Goal: Navigation & Orientation: Find specific page/section

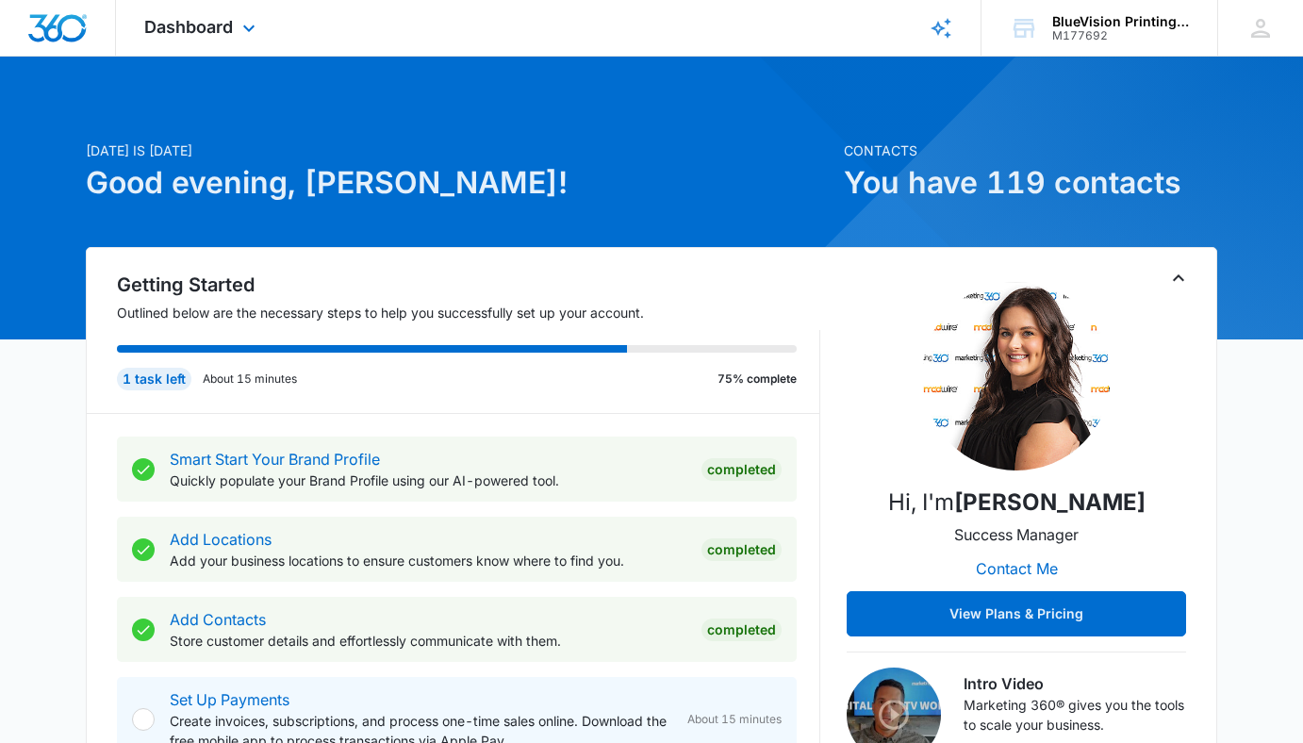
click at [236, 27] on div "Dashboard Apps Reputation Websites Forms CRM Email Social Shop Payments POS Con…" at bounding box center [202, 28] width 173 height 56
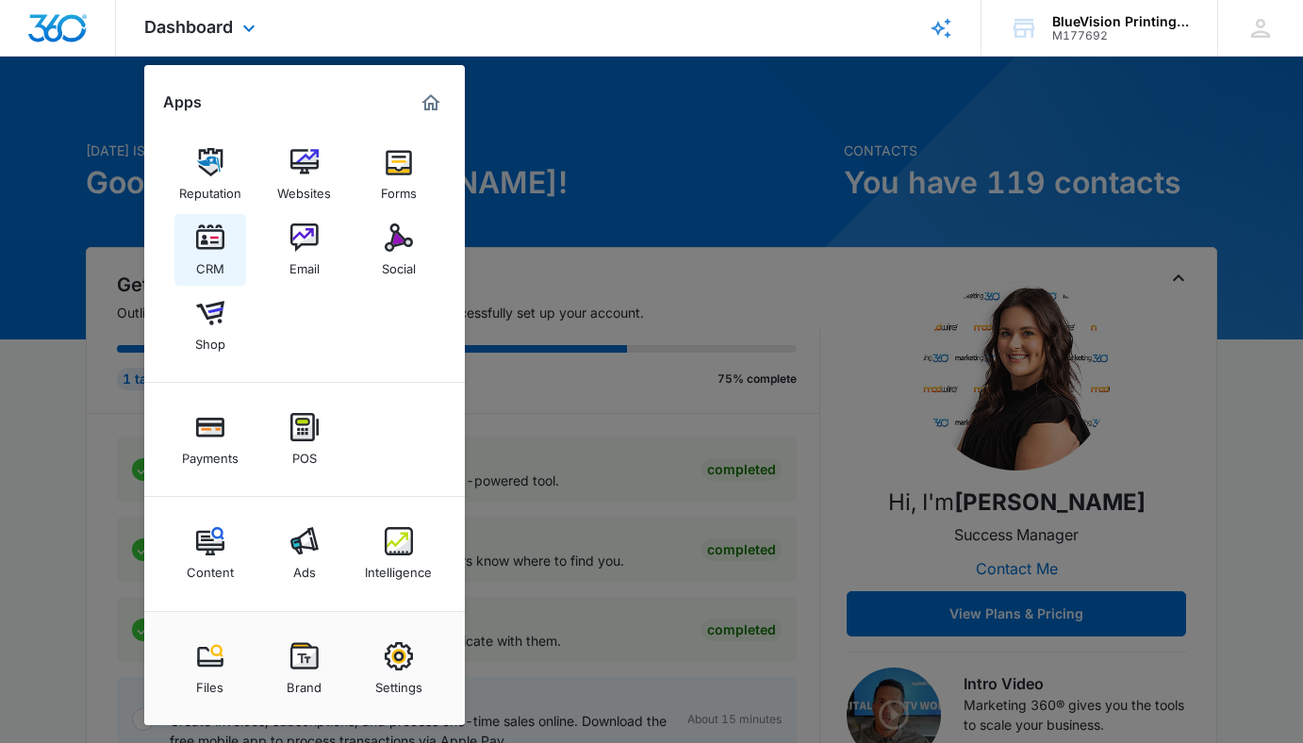
click at [207, 238] on img at bounding box center [210, 237] width 28 height 28
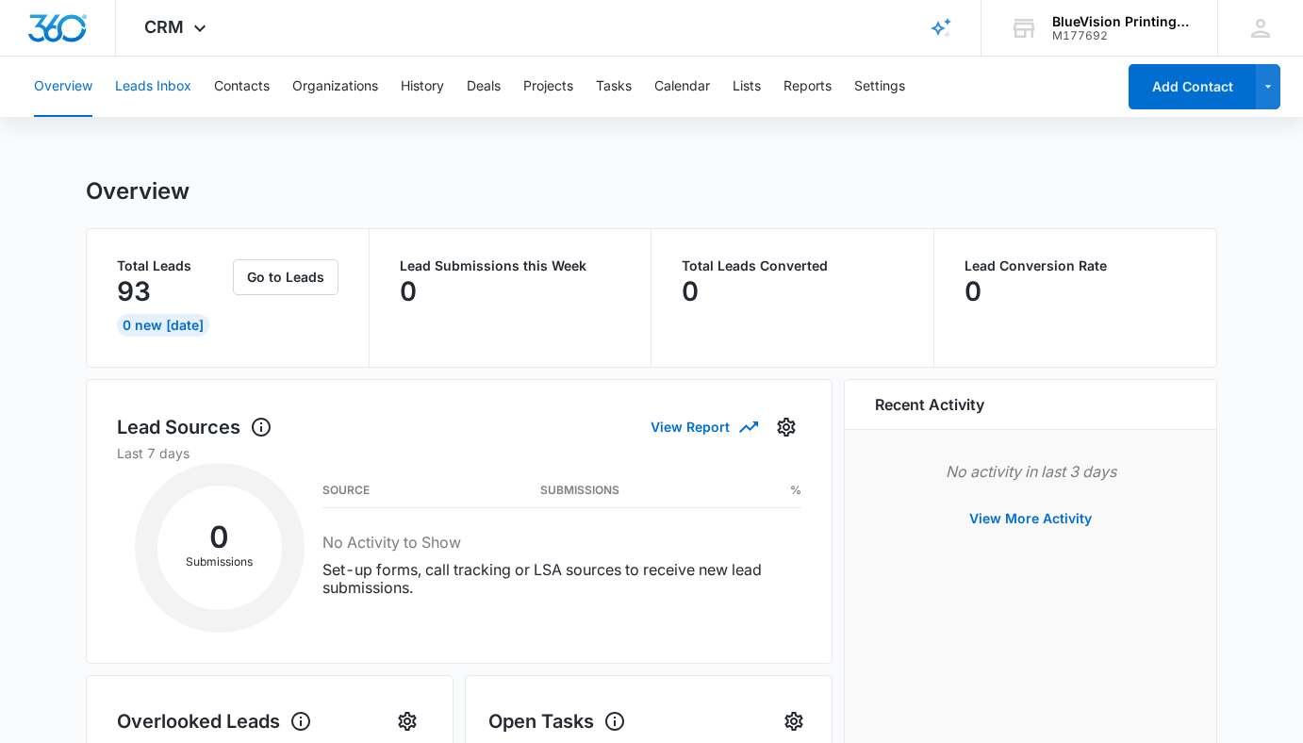
click at [147, 83] on button "Leads Inbox" at bounding box center [153, 87] width 76 height 60
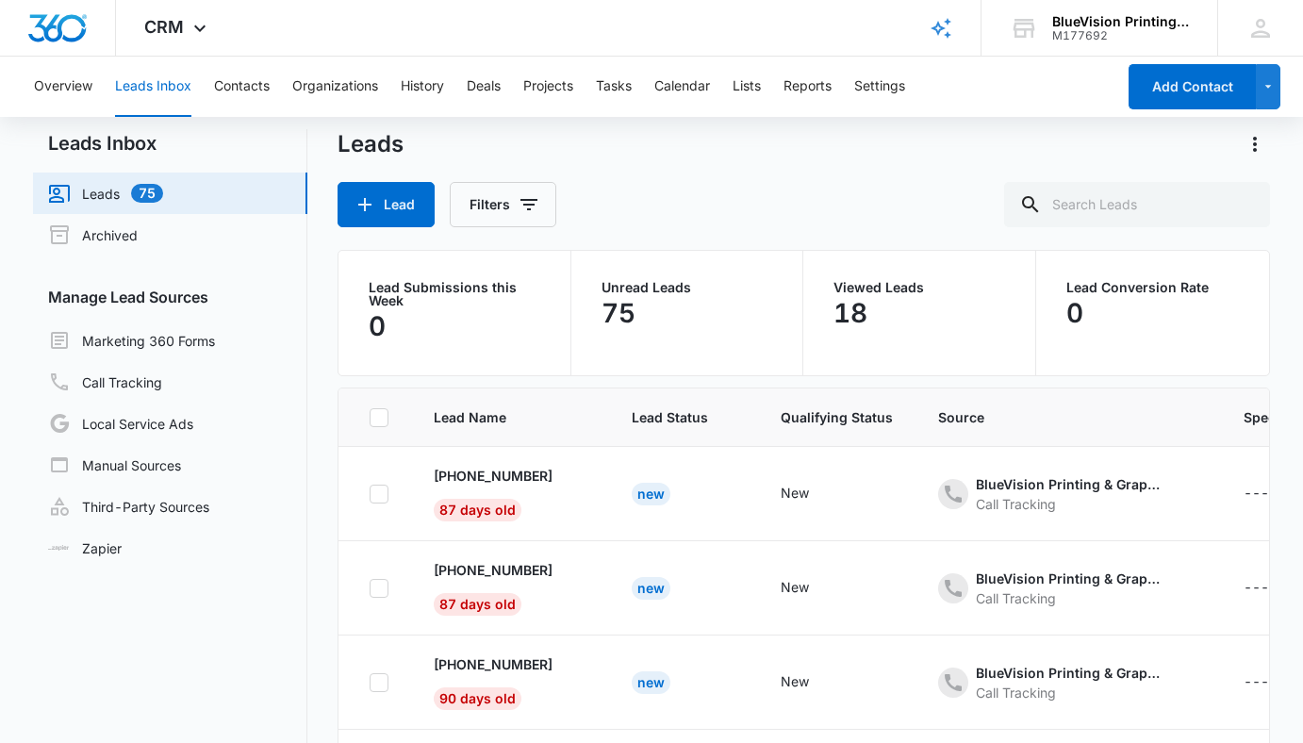
scroll to position [17, 0]
click at [205, 342] on link "Marketing 360 Forms" at bounding box center [131, 341] width 167 height 23
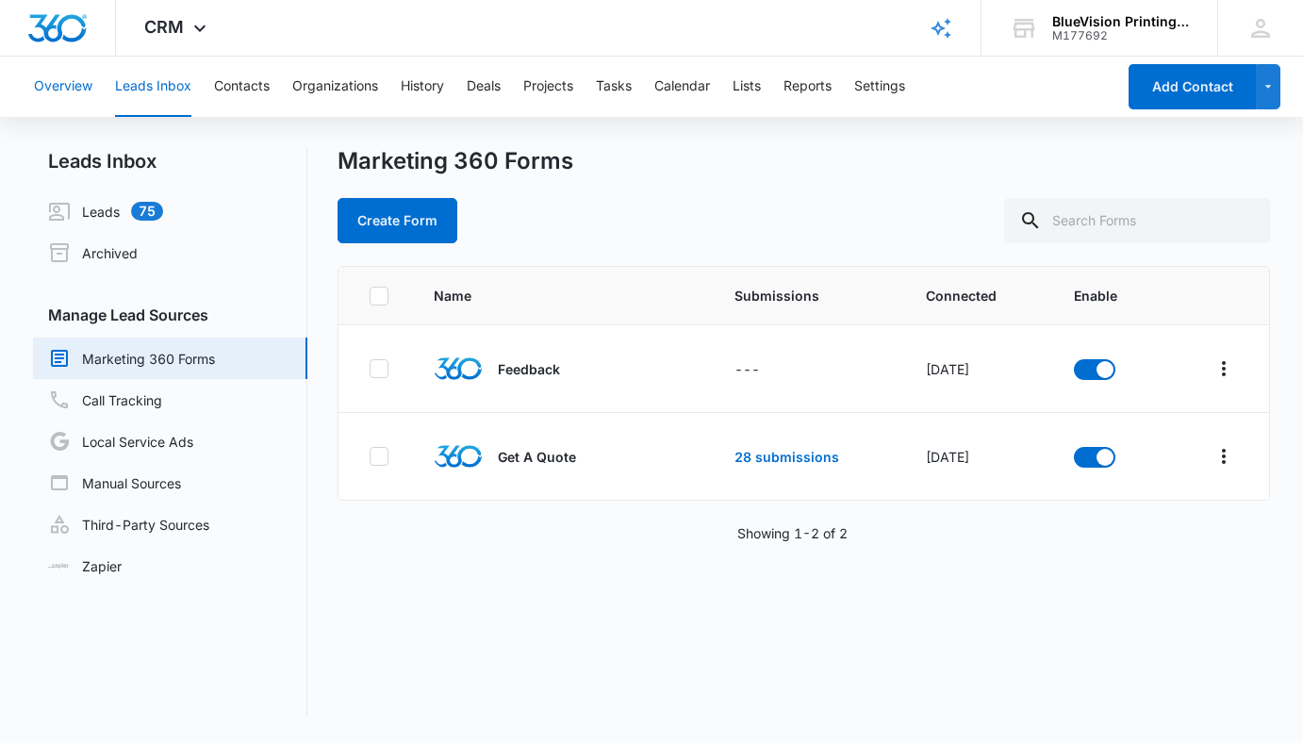
click at [65, 82] on button "Overview" at bounding box center [63, 87] width 58 height 60
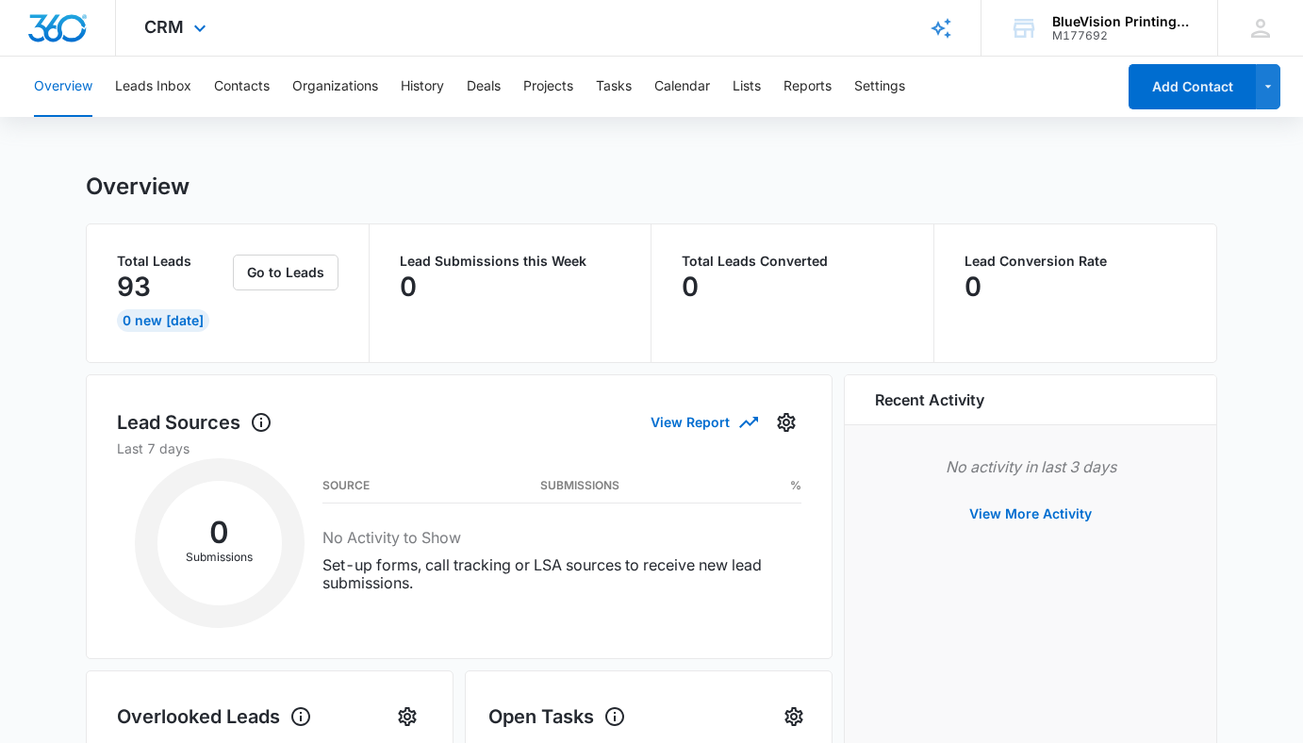
scroll to position [12, 0]
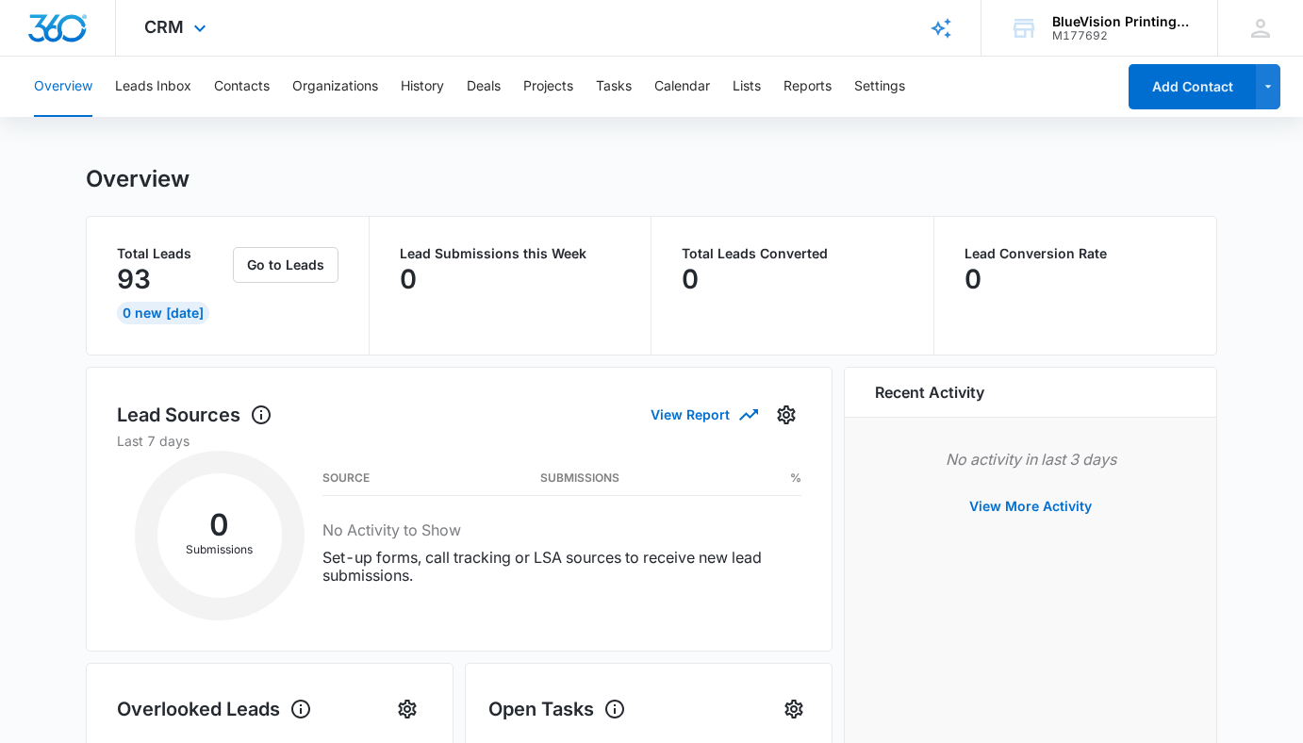
click at [175, 15] on div "CRM Apps Reputation Websites Forms CRM Email Social Shop Payments POS Content A…" at bounding box center [178, 28] width 124 height 56
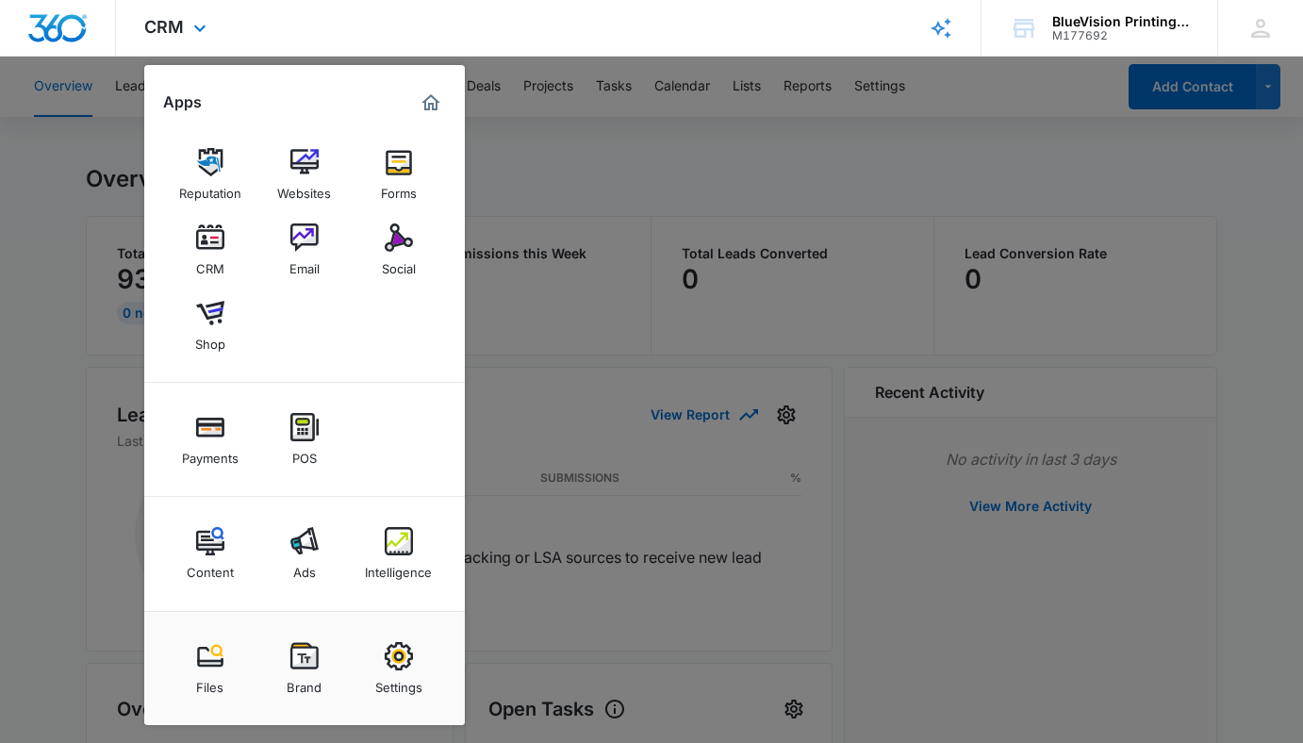
scroll to position [0, 0]
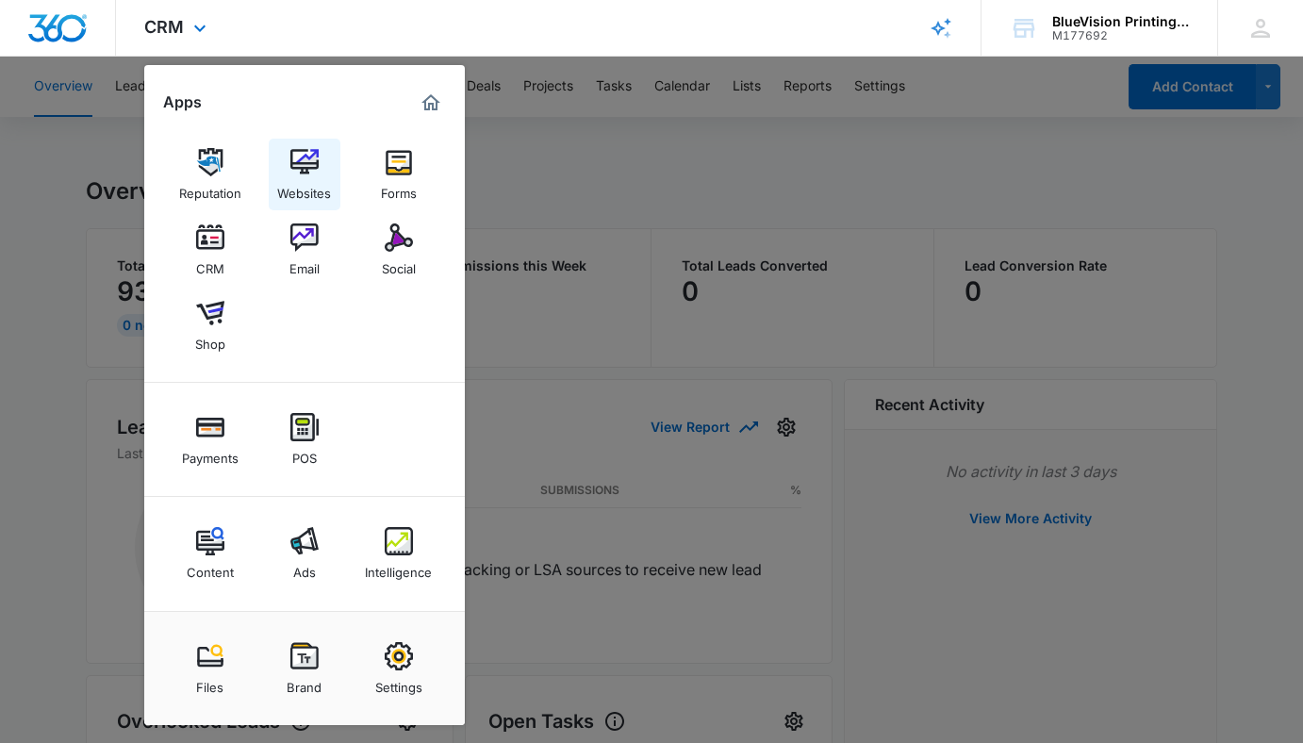
click at [308, 168] on img at bounding box center [304, 162] width 28 height 28
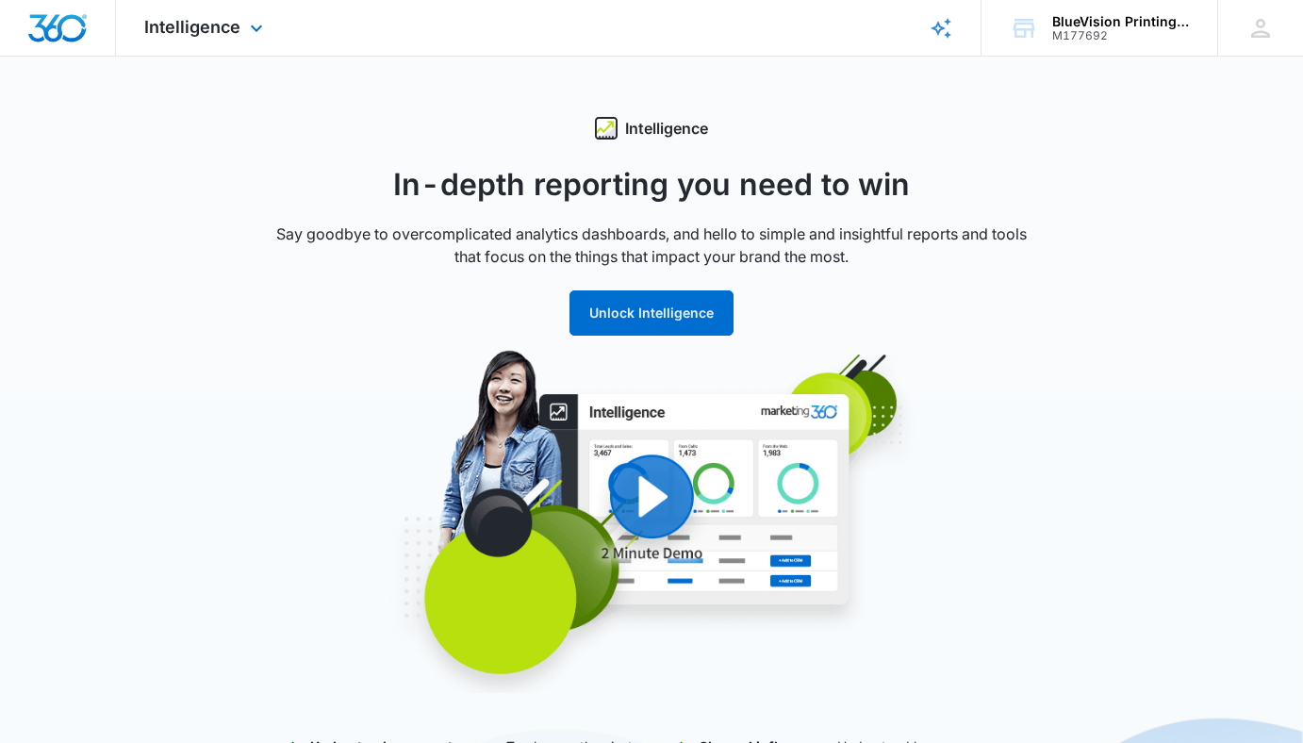
click at [242, 23] on div "Intelligence Apps Reputation Websites Forms CRM Email Social Shop Payments POS …" at bounding box center [206, 28] width 180 height 56
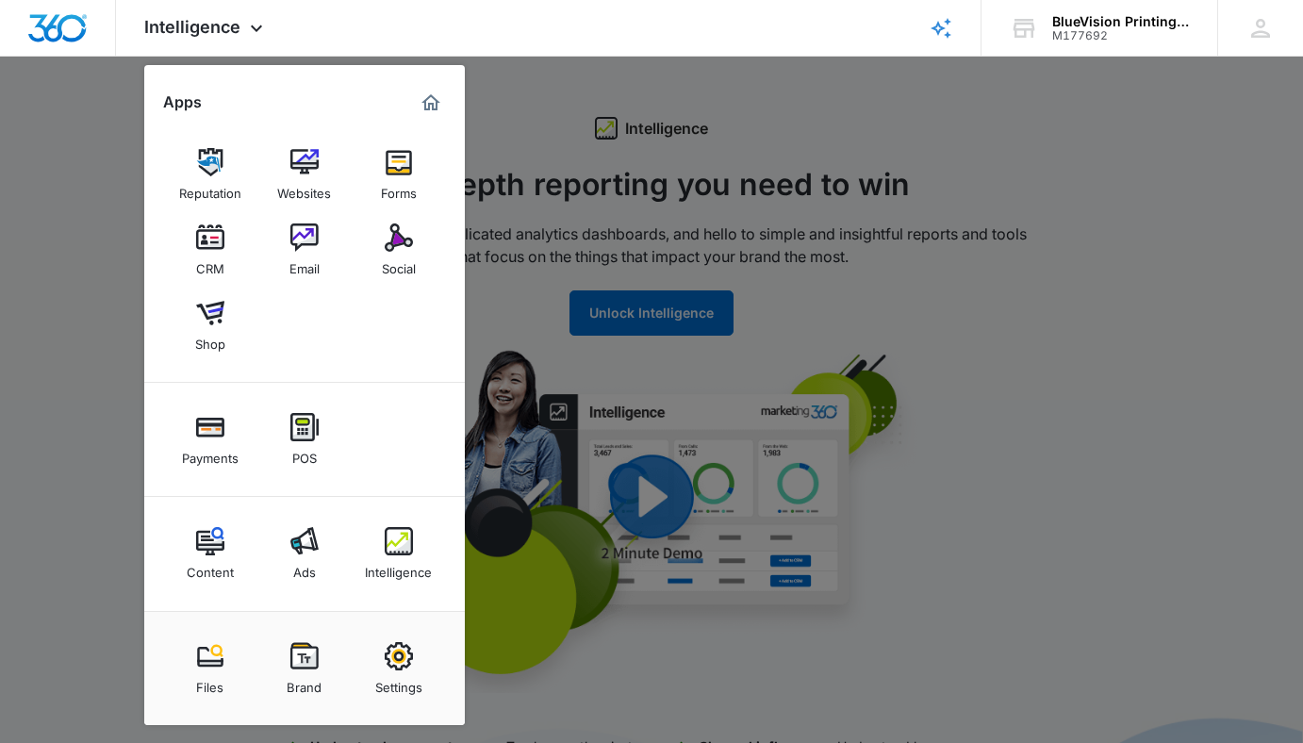
click at [213, 164] on img at bounding box center [210, 162] width 28 height 28
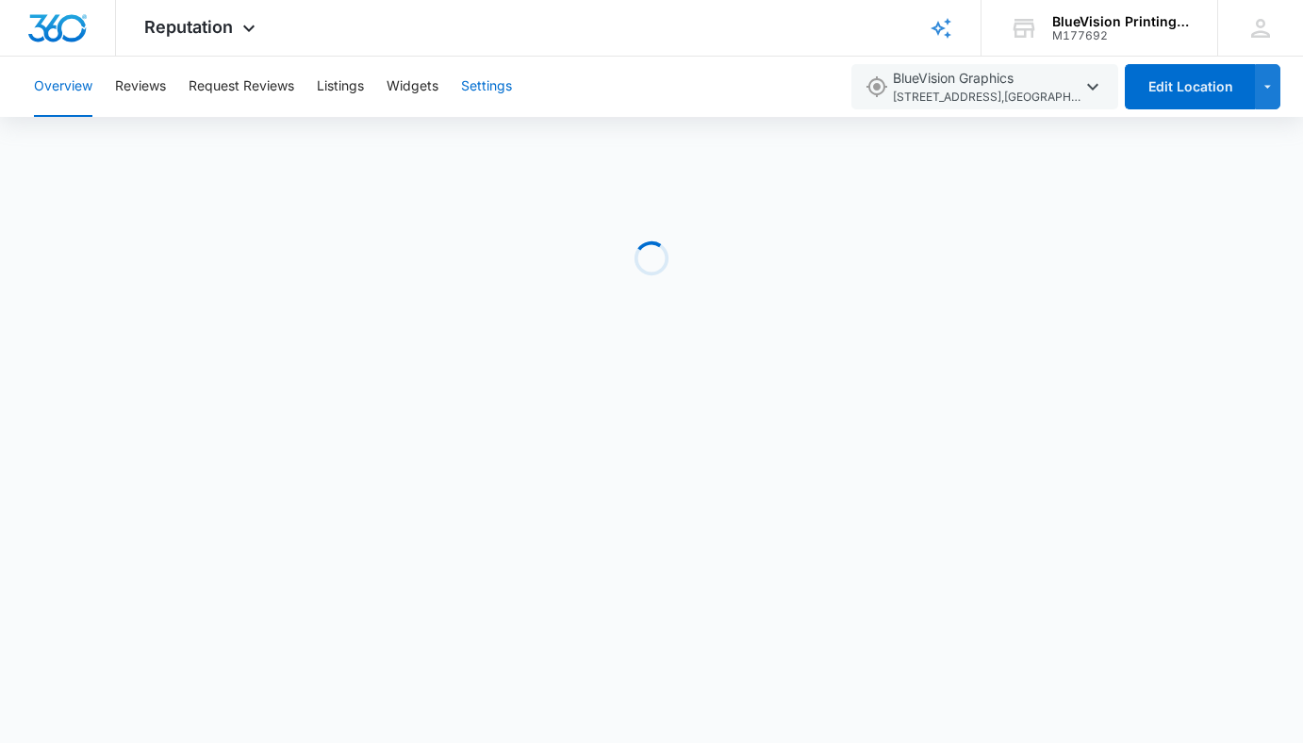
click at [487, 85] on button "Settings" at bounding box center [486, 87] width 51 height 60
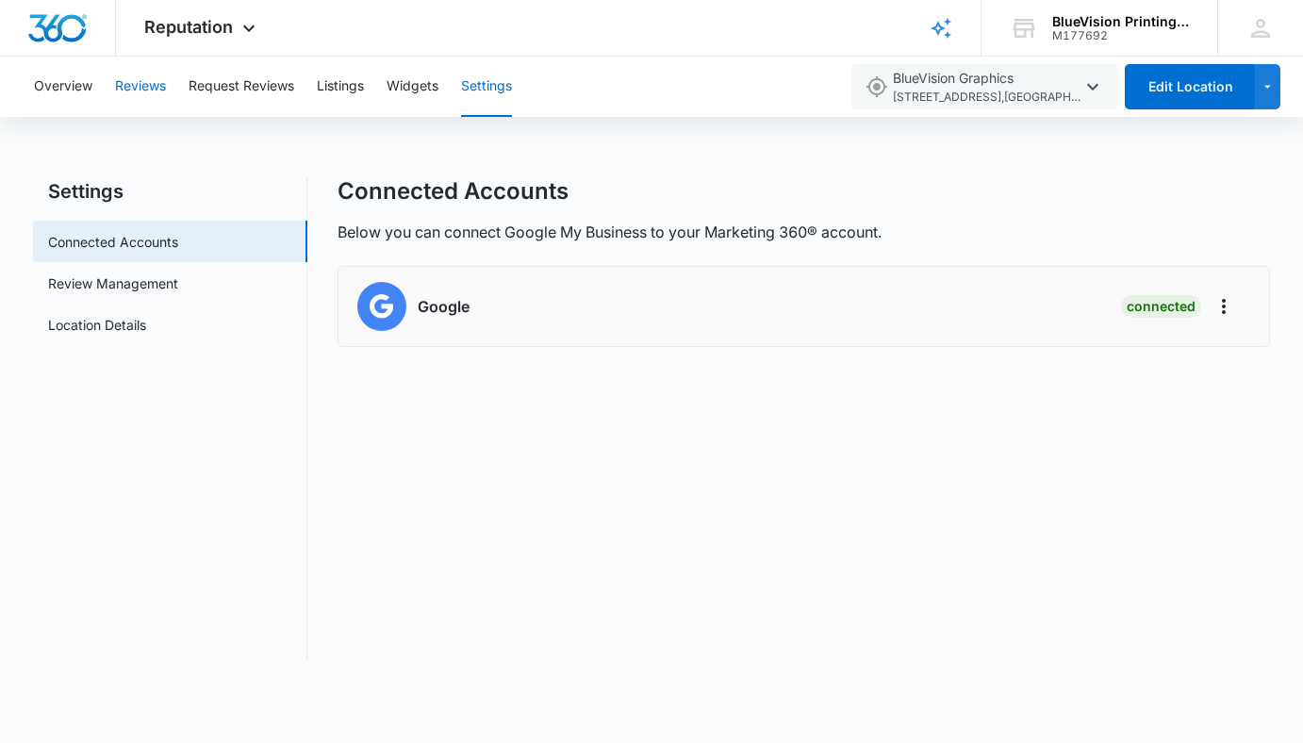
click at [147, 79] on button "Reviews" at bounding box center [140, 87] width 51 height 60
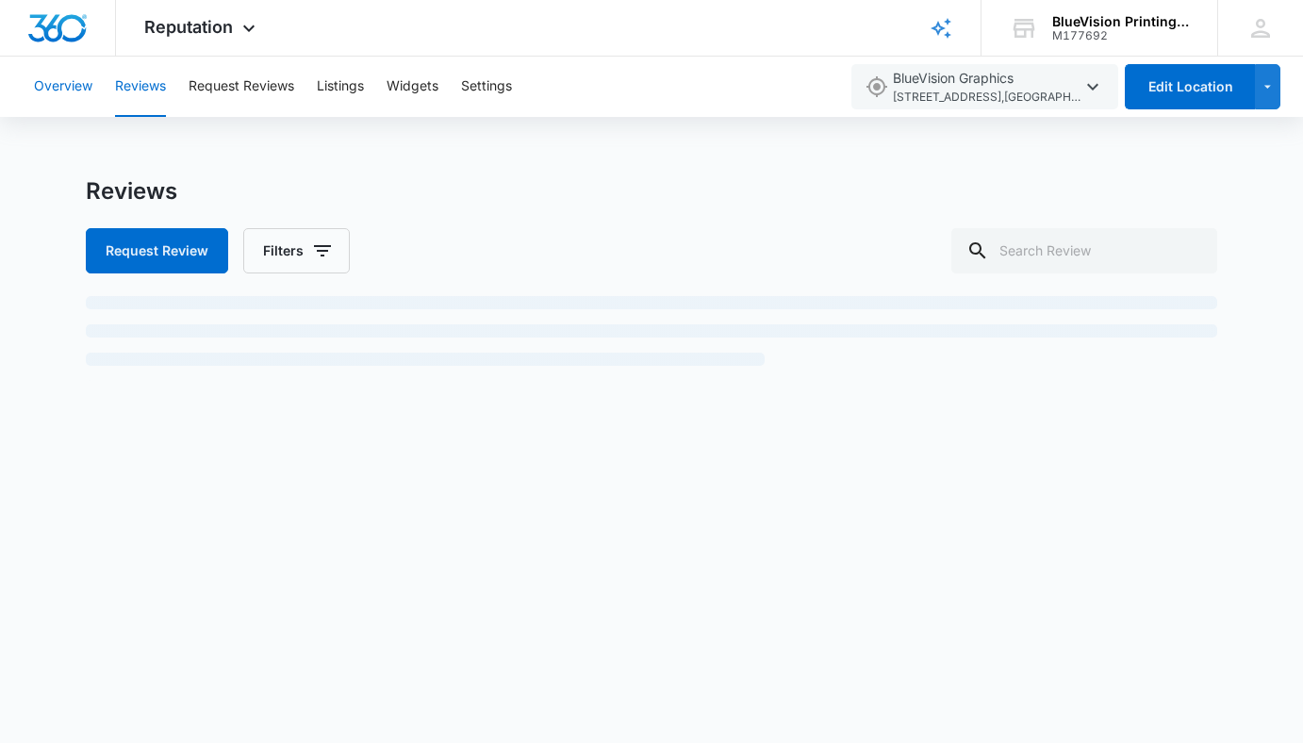
click at [71, 95] on button "Overview" at bounding box center [63, 87] width 58 height 60
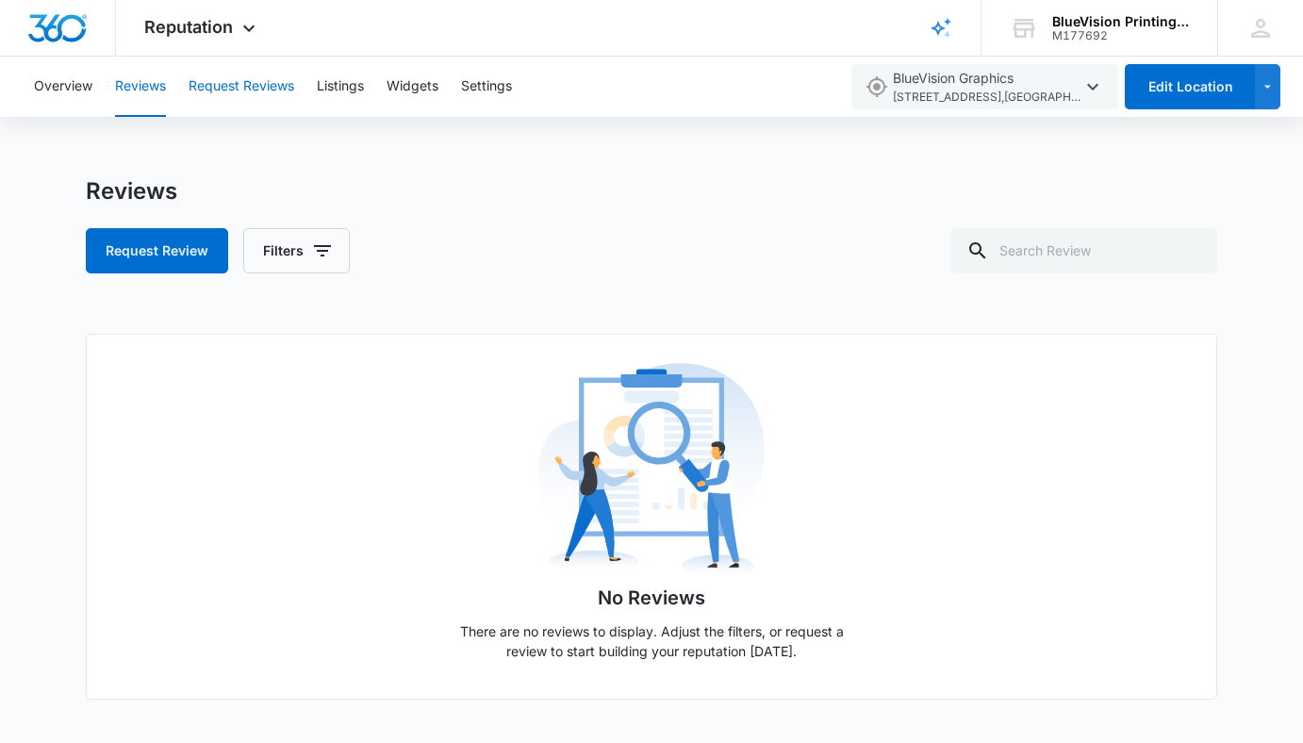
click at [259, 85] on button "Request Reviews" at bounding box center [242, 87] width 106 height 60
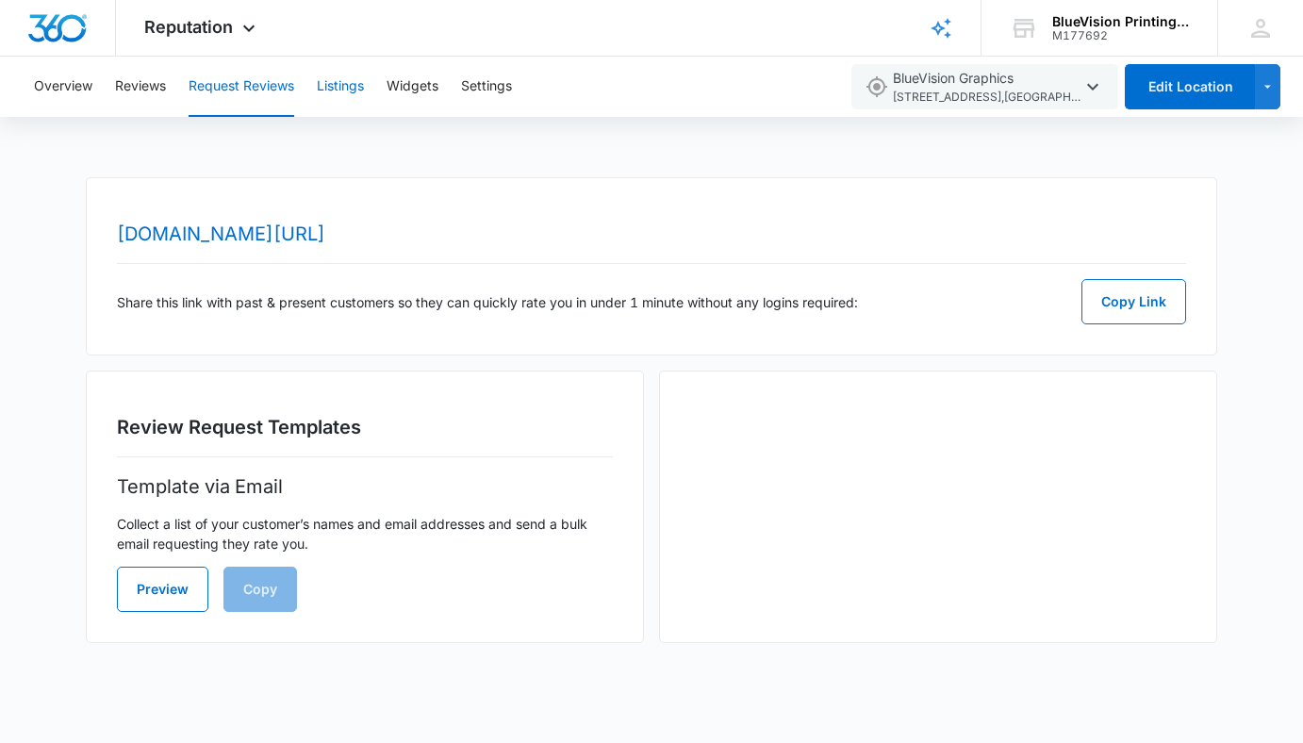
click at [338, 90] on button "Listings" at bounding box center [340, 87] width 47 height 60
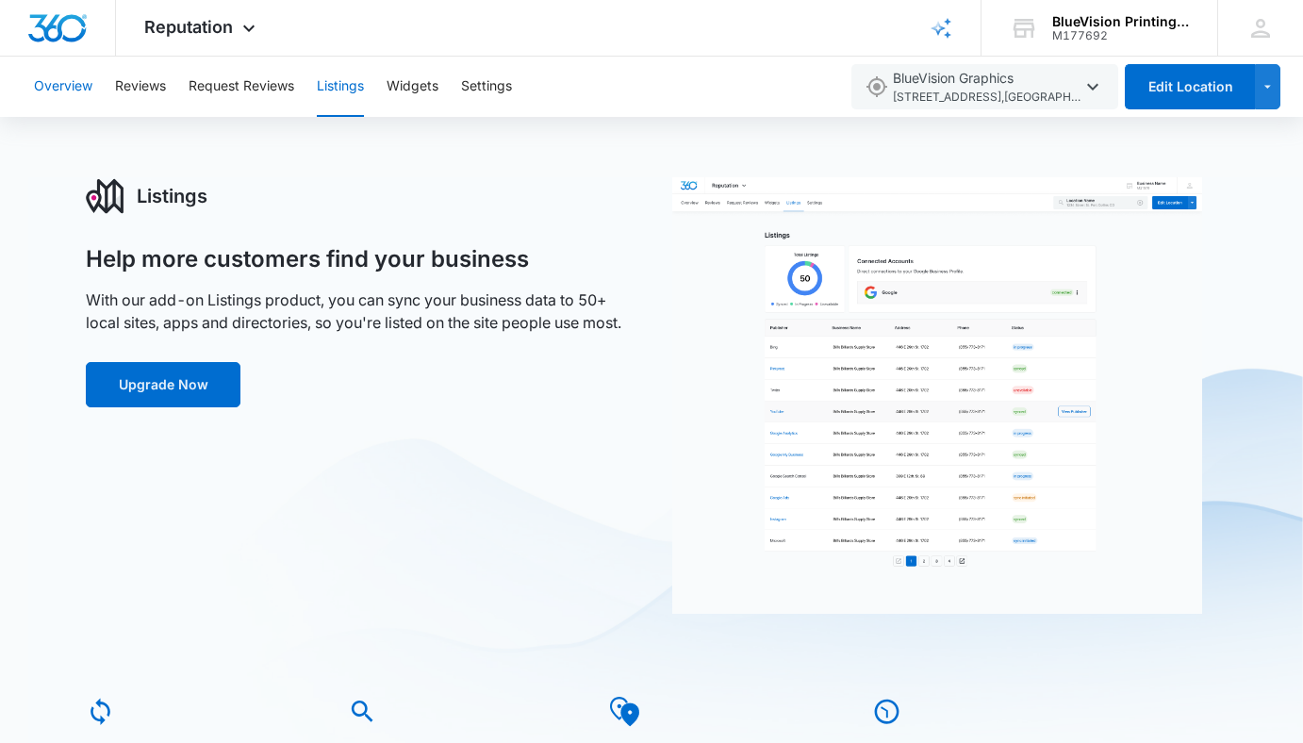
click at [64, 90] on button "Overview" at bounding box center [63, 87] width 58 height 60
